Goal: Register for event/course

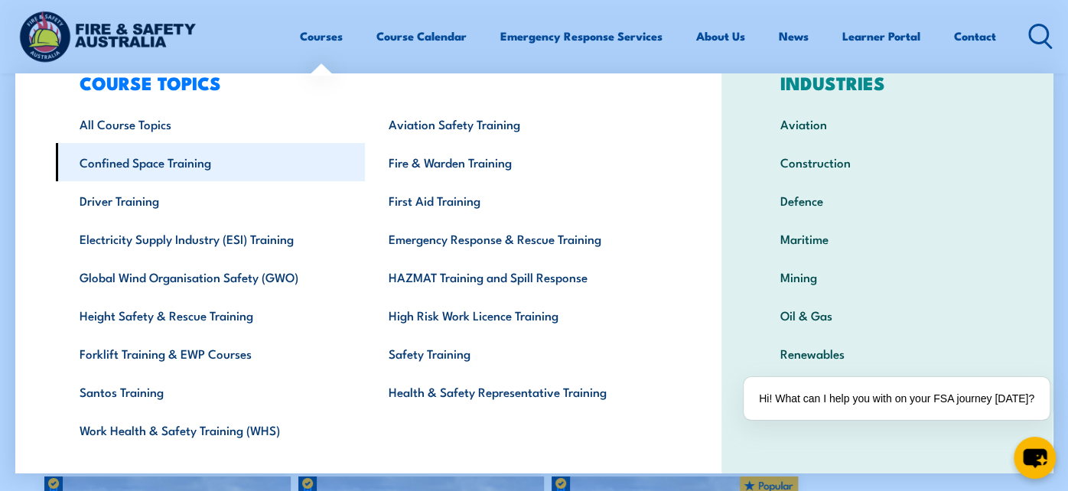
scroll to position [76, 0]
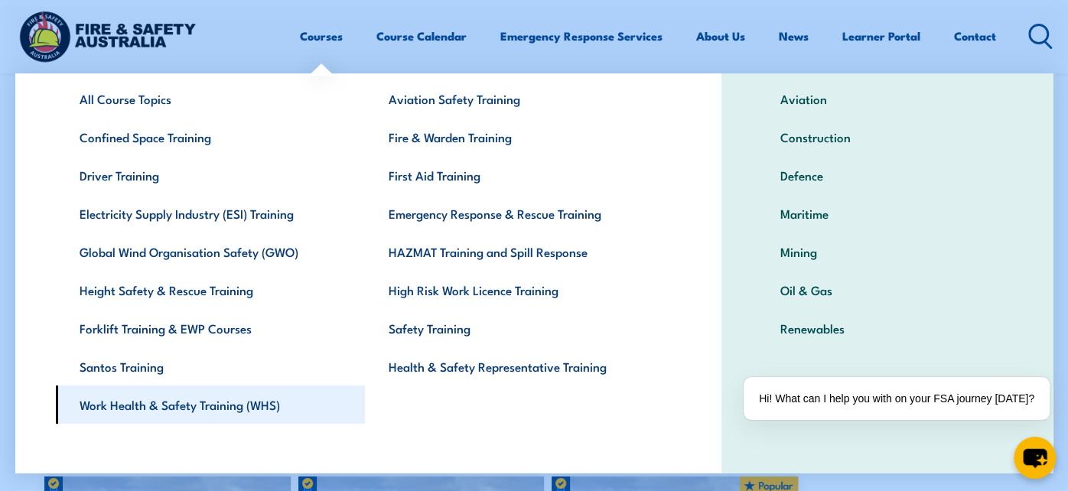
click at [231, 413] on link "Work Health & Safety Training (WHS)" at bounding box center [210, 405] width 309 height 38
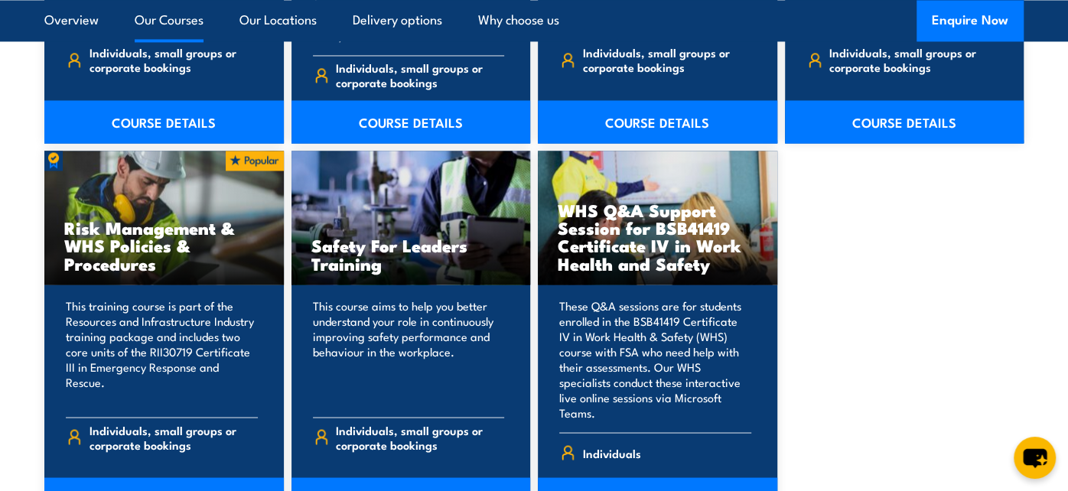
scroll to position [1376, 0]
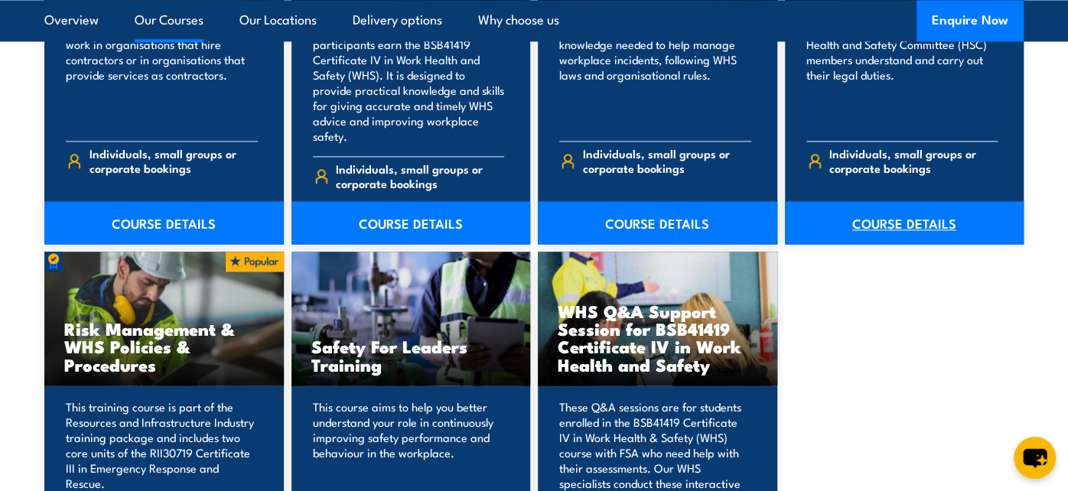
click at [910, 244] on link "COURSE DETAILS" at bounding box center [904, 222] width 239 height 43
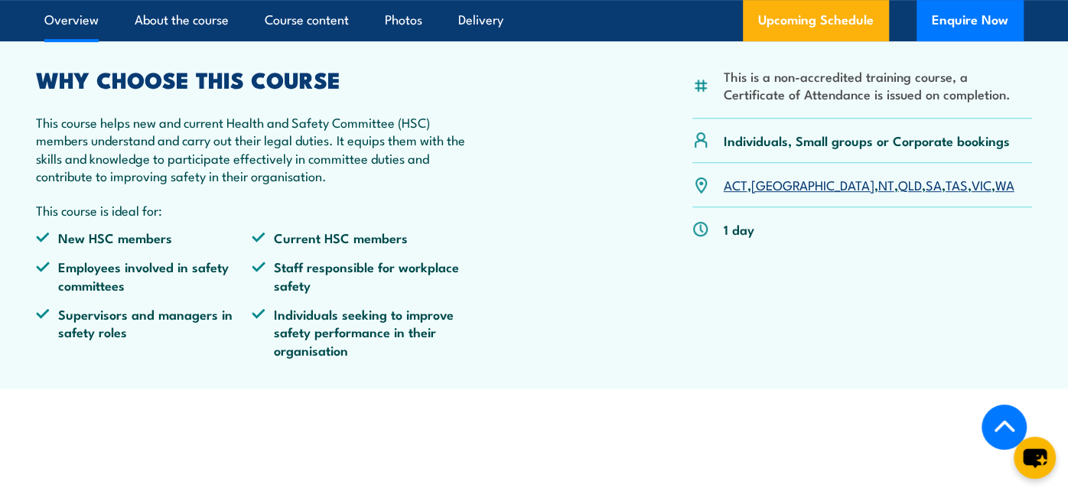
scroll to position [382, 0]
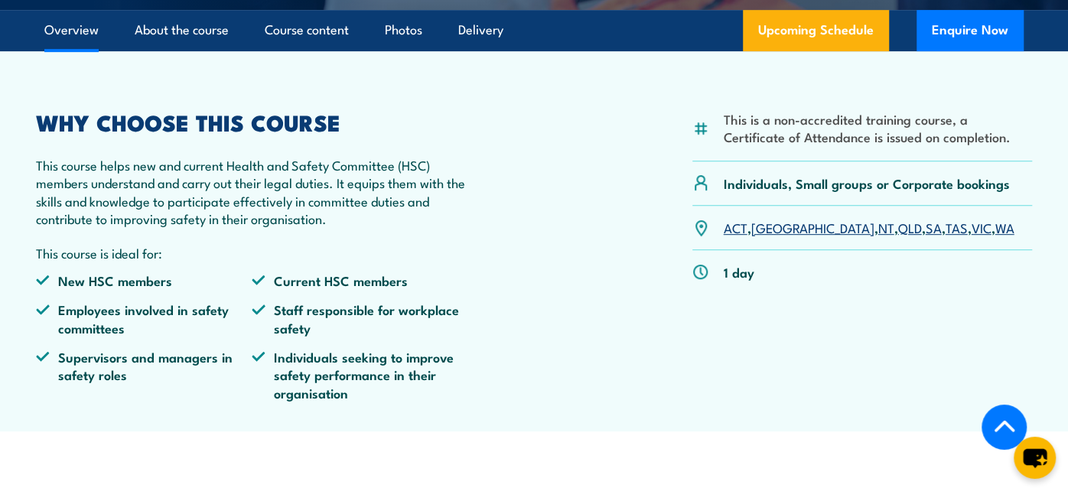
click at [972, 236] on link "VIC" at bounding box center [982, 227] width 20 height 18
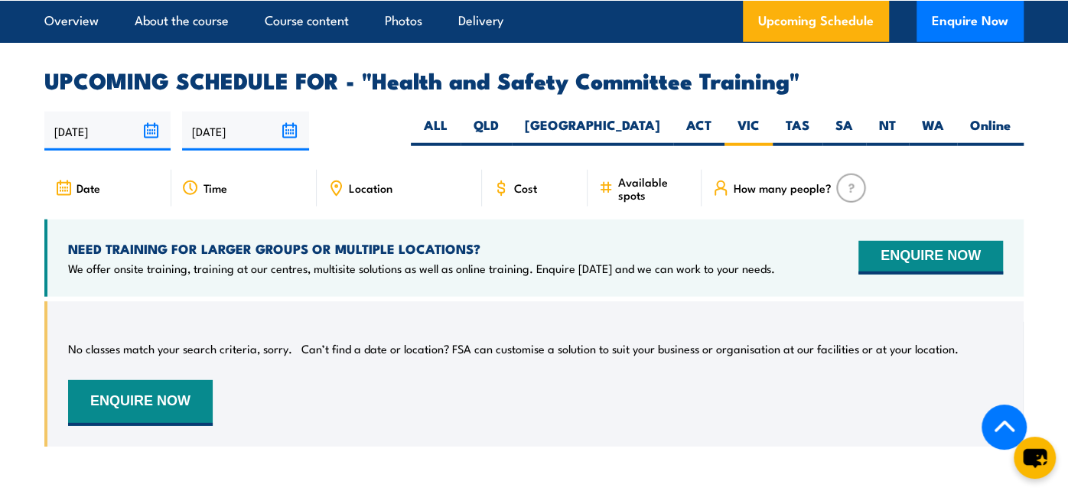
scroll to position [2353, 0]
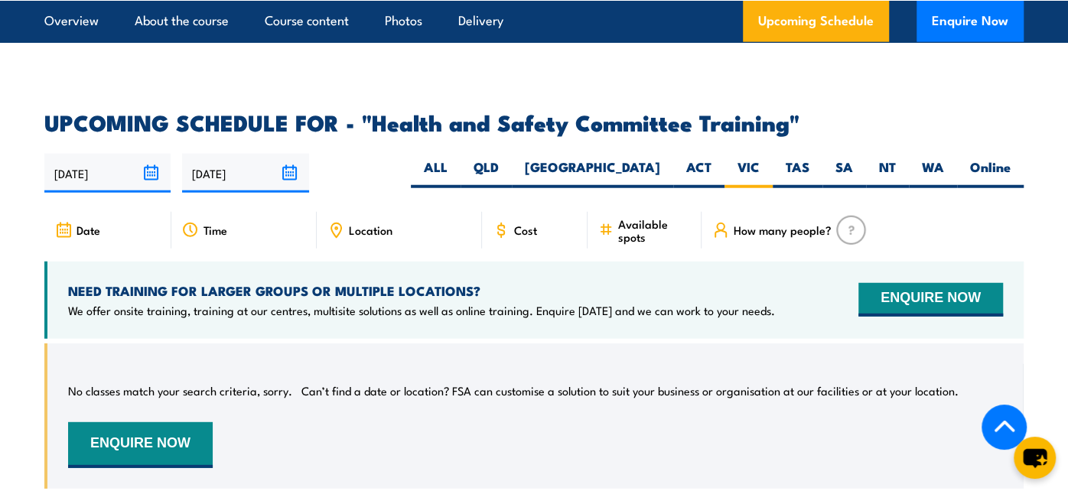
click at [99, 236] on span "Date" at bounding box center [89, 229] width 24 height 13
click at [220, 236] on span "Time" at bounding box center [216, 229] width 24 height 13
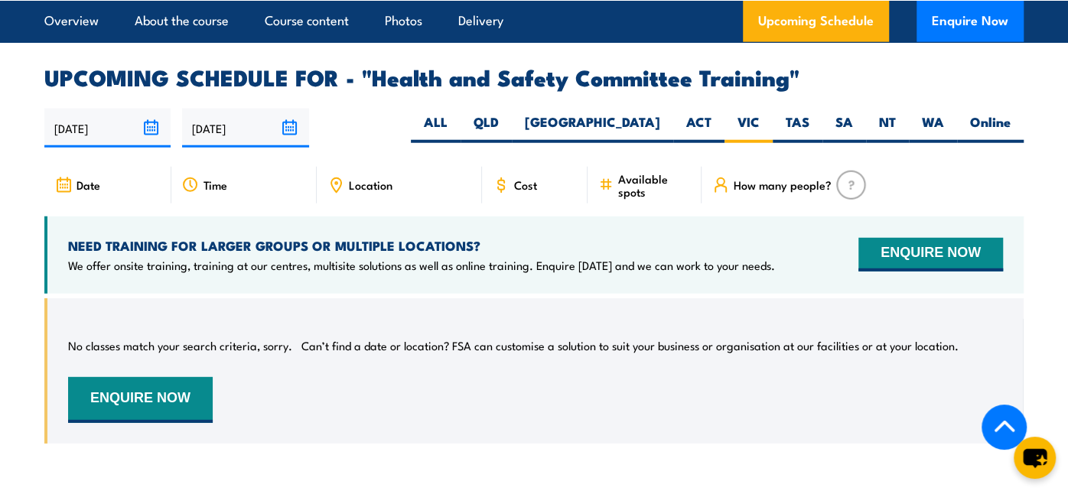
scroll to position [2430, 0]
